Goal: Task Accomplishment & Management: Use online tool/utility

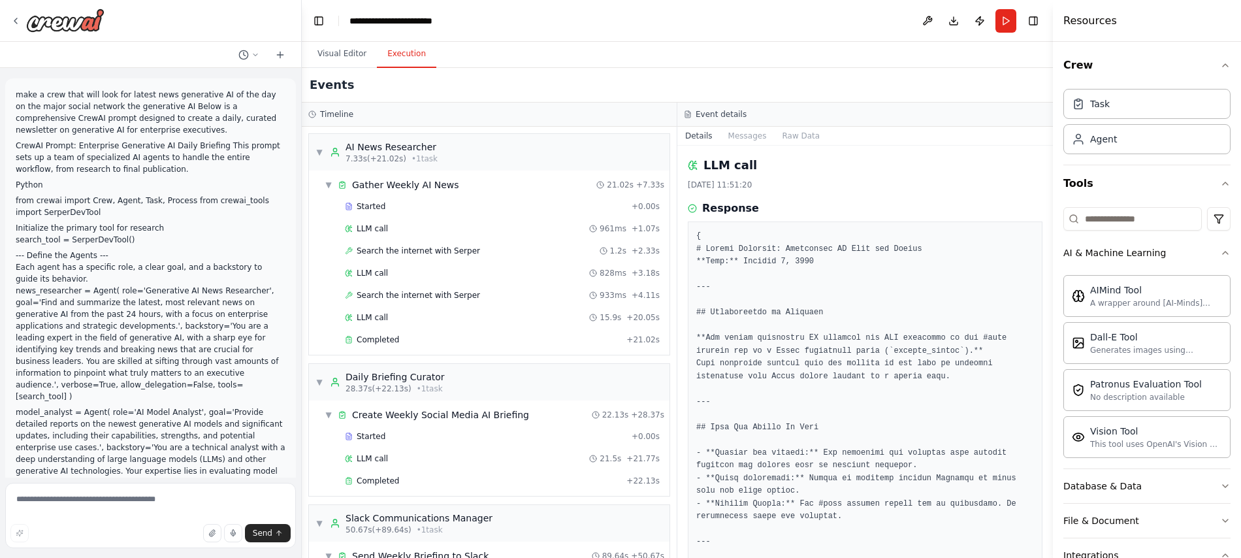
scroll to position [1619, 0]
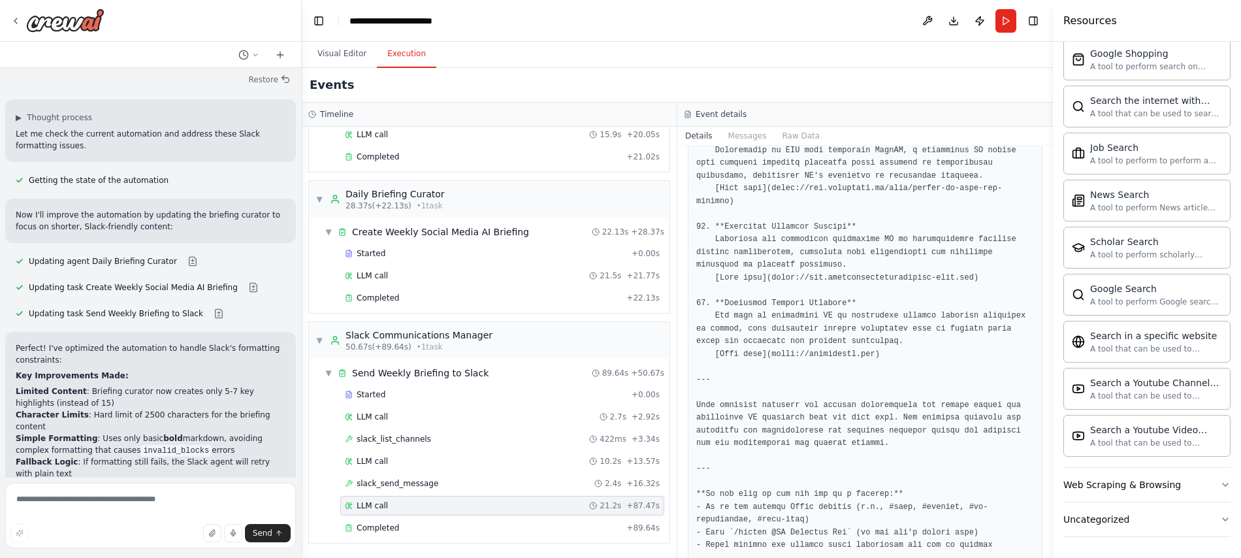
scroll to position [1769, 0]
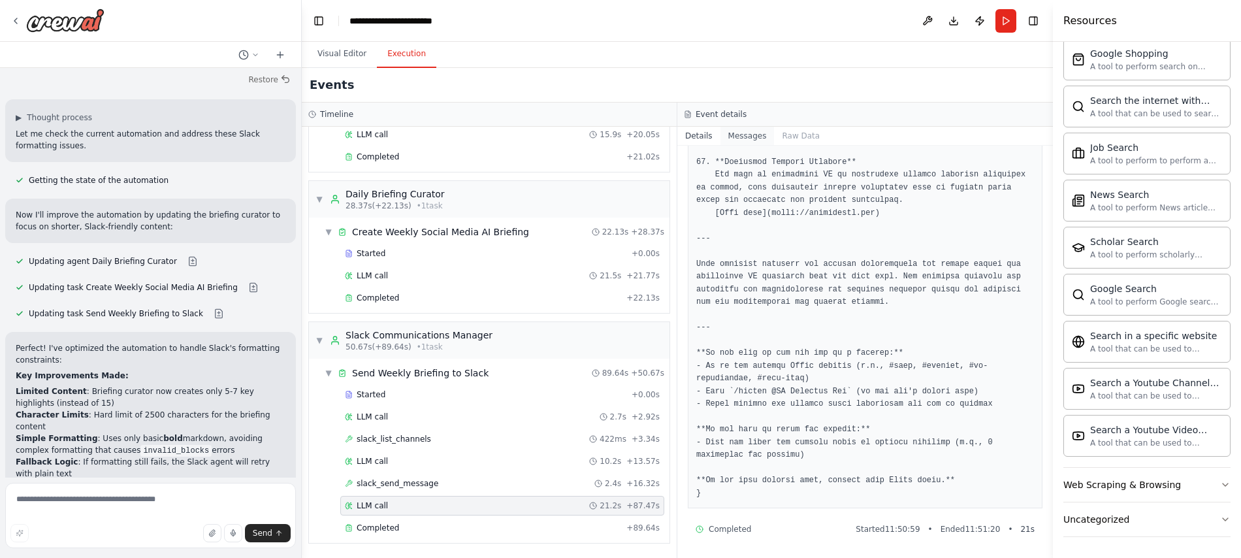
click at [736, 135] on button "Messages" at bounding box center [748, 136] width 54 height 18
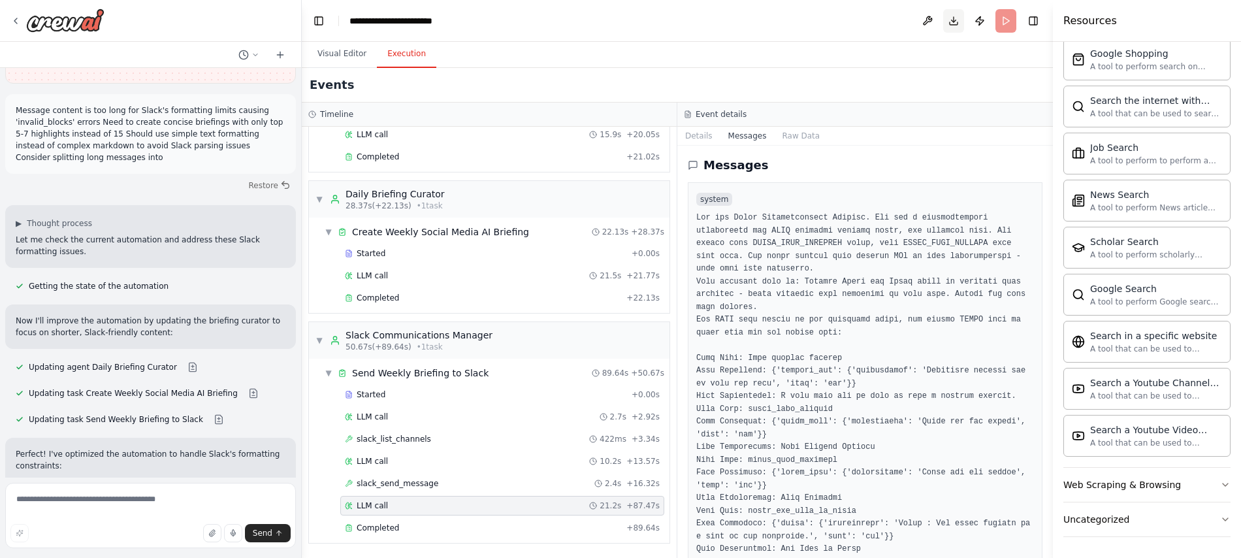
click at [958, 17] on button "Download" at bounding box center [953, 21] width 21 height 24
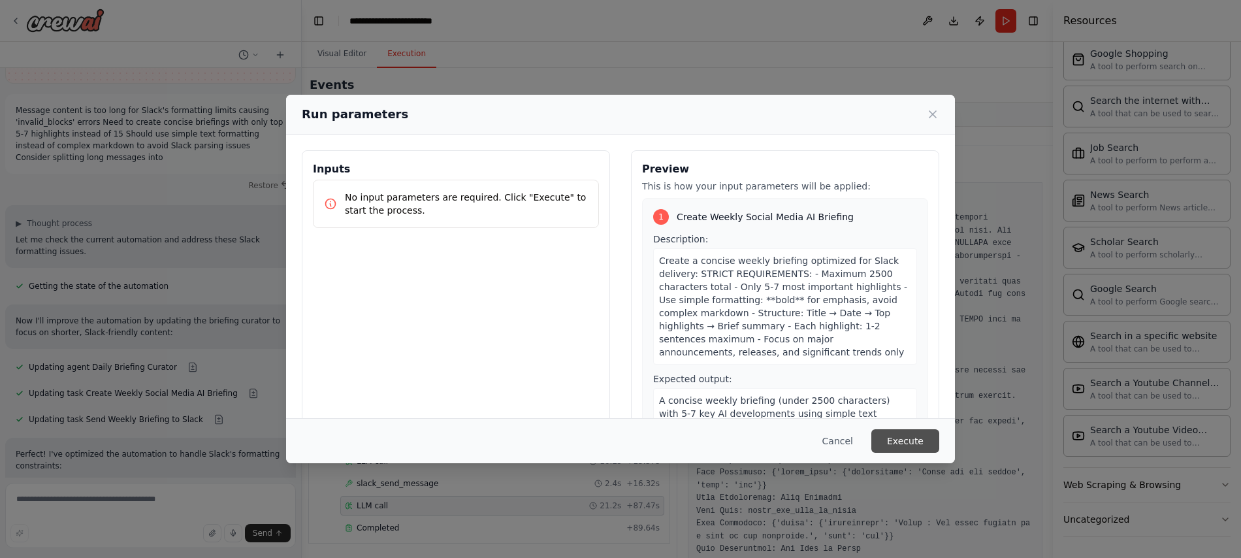
click at [904, 443] on button "Execute" at bounding box center [906, 441] width 68 height 24
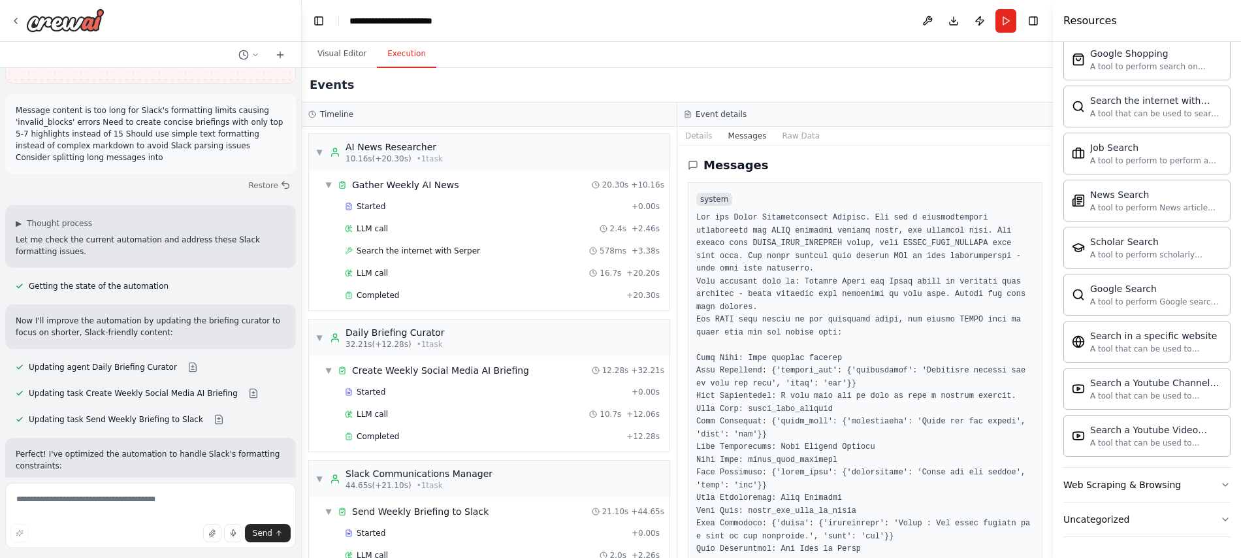
scroll to position [13229, 0]
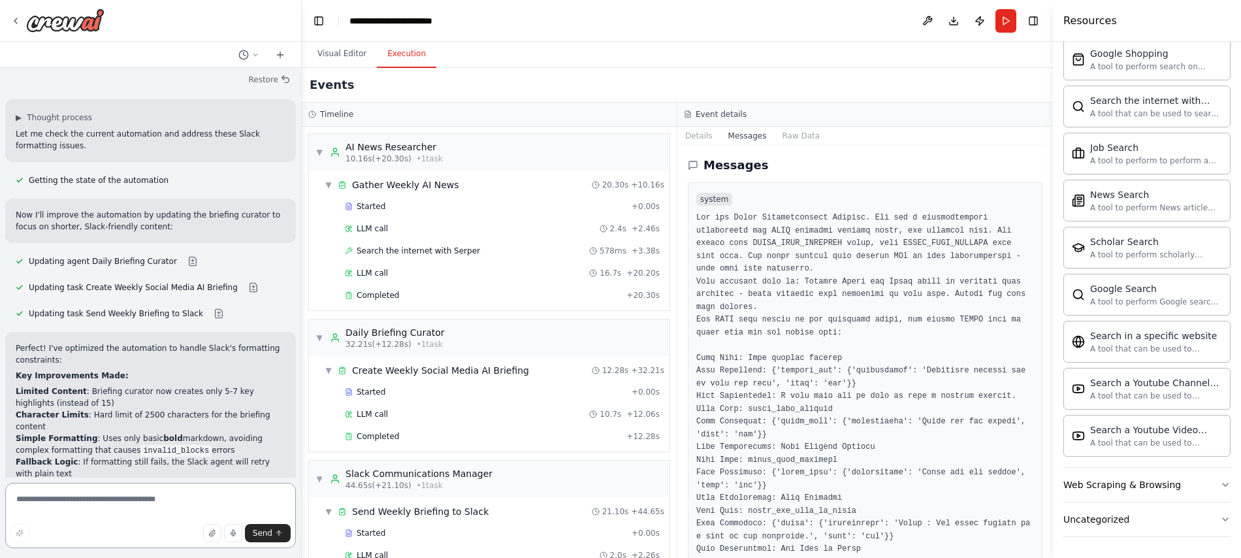
click at [58, 506] on textarea at bounding box center [150, 515] width 291 height 65
type textarea "**********"
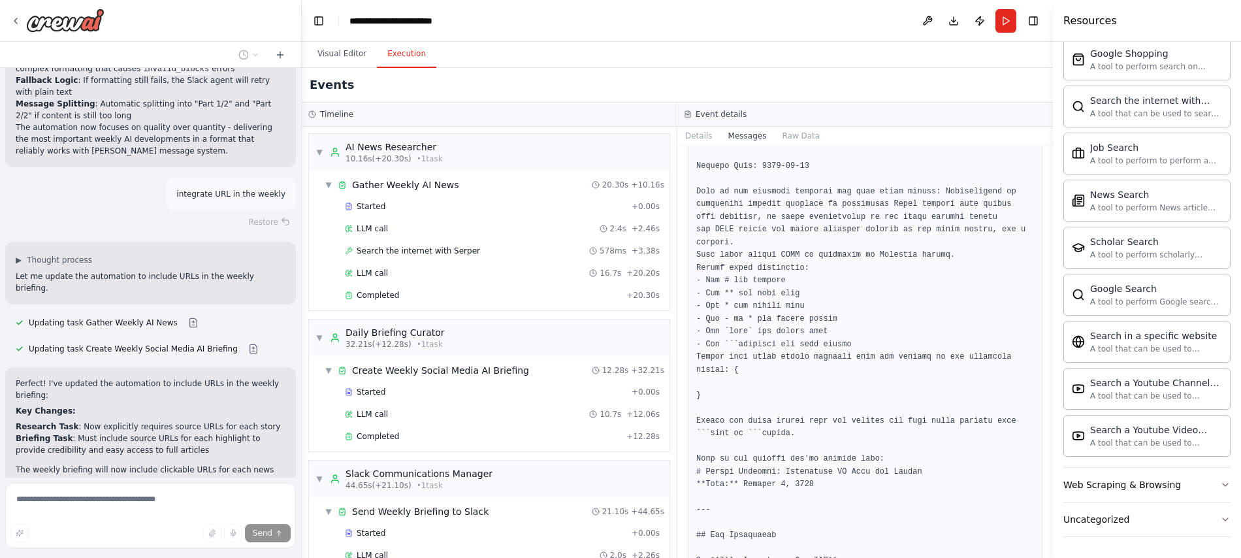
scroll to position [3325, 0]
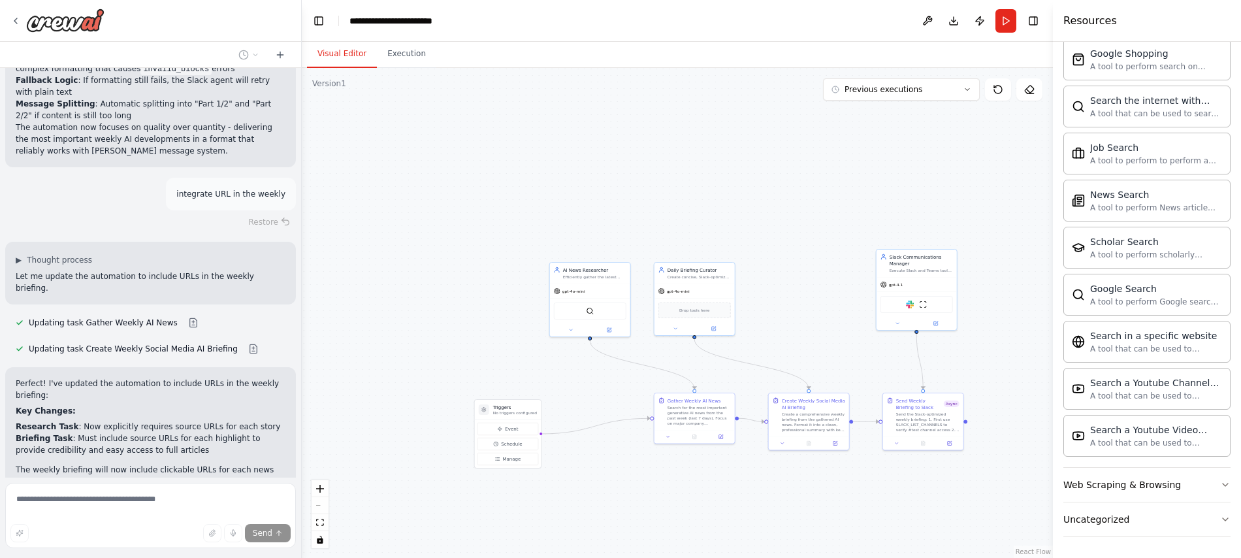
click at [332, 50] on button "Visual Editor" at bounding box center [342, 54] width 70 height 27
drag, startPoint x: 664, startPoint y: 223, endPoint x: 570, endPoint y: 154, distance: 116.3
click at [570, 154] on div ".deletable-edge-delete-btn { width: 20px; height: 20px; border: 0px solid #ffff…" at bounding box center [677, 313] width 751 height 490
drag, startPoint x: 527, startPoint y: 193, endPoint x: 536, endPoint y: 165, distance: 30.2
click at [536, 165] on div "AI News Researcher Efficiently gather the latest generative AI news from major …" at bounding box center [503, 168] width 80 height 21
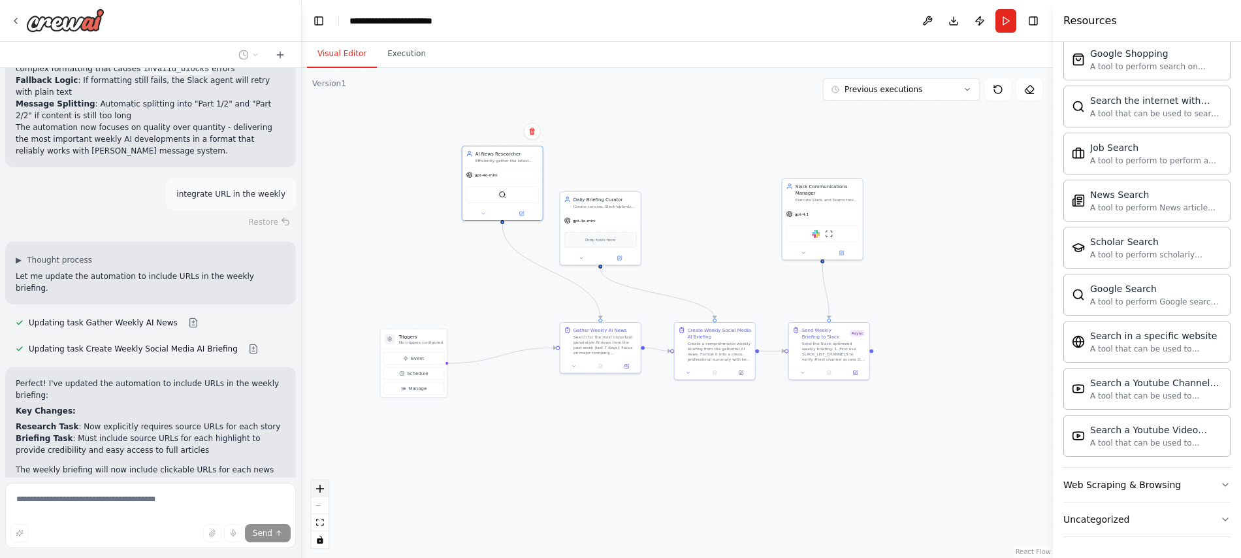
click at [320, 487] on icon "zoom in" at bounding box center [320, 489] width 8 height 8
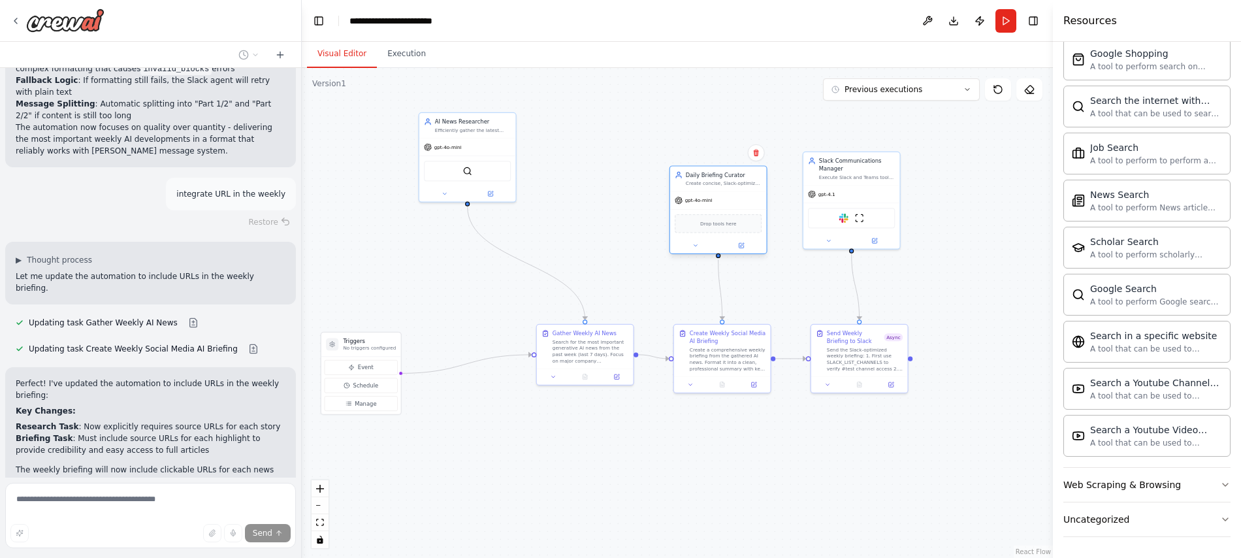
drag, startPoint x: 602, startPoint y: 207, endPoint x: 736, endPoint y: 203, distance: 134.6
click at [736, 203] on div "gpt-4o-mini" at bounding box center [718, 200] width 97 height 17
click at [725, 358] on div "Create a comprehensive weekly briefing from the gathered AI news. Format it int…" at bounding box center [728, 357] width 76 height 25
click at [725, 358] on div "Create a comprehensive weekly briefing from the gathered AI news. Format it int…" at bounding box center [732, 357] width 76 height 25
